Goal: Task Accomplishment & Management: Manage account settings

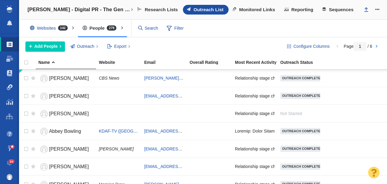
click at [6, 90] on link "Link Monitoring" at bounding box center [9, 87] width 19 height 15
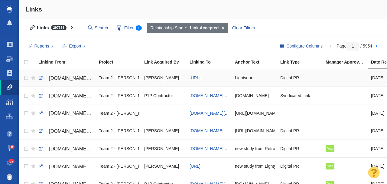
click at [41, 78] on link at bounding box center [40, 77] width 5 height 5
checkbox input "true"
click at [25, 77] on input "checkbox" at bounding box center [25, 77] width 9 height 13
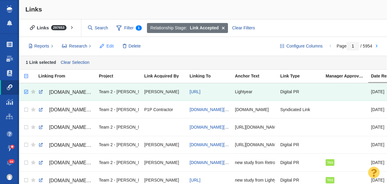
click at [109, 48] on span "Edit" at bounding box center [110, 46] width 7 height 6
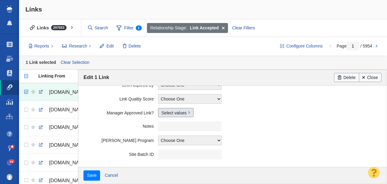
click at [169, 113] on link "Select values" at bounding box center [175, 112] width 35 height 9
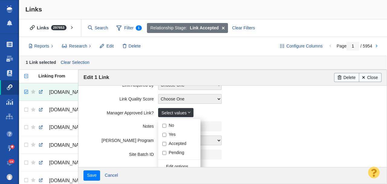
click at [164, 134] on input "Yes" at bounding box center [164, 135] width 4 height 4
checkbox input "true"
click at [110, 120] on field "Notes" at bounding box center [233, 126] width 298 height 14
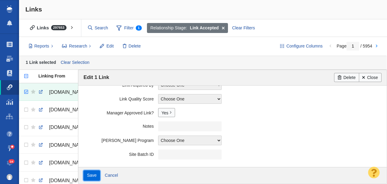
click at [90, 177] on input "Save" at bounding box center [92, 175] width 17 height 10
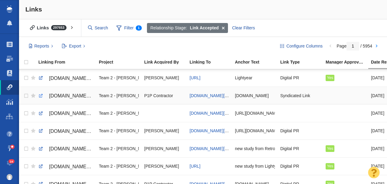
click at [41, 95] on link at bounding box center [40, 95] width 5 height 5
